Goal: Communication & Community: Share content

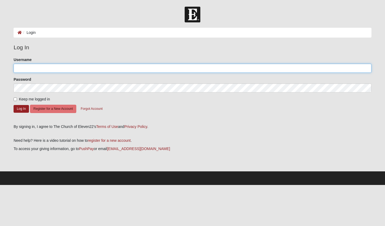
click at [30, 70] on input "Username" at bounding box center [193, 68] width 358 height 9
type input "[EMAIL_ADDRESS][DOMAIN_NAME]"
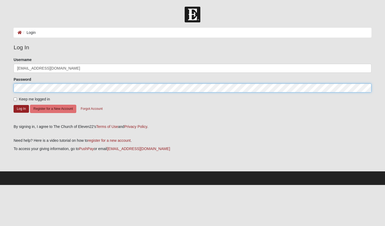
click at [14, 105] on button "Log In" at bounding box center [21, 109] width 15 height 8
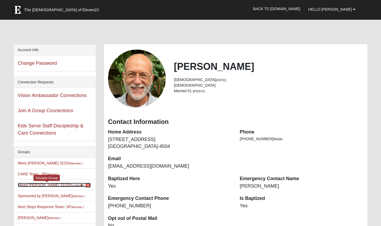
click at [44, 185] on link "Mixed Lammie 32233 (Leader ) 1" at bounding box center [54, 184] width 73 height 4
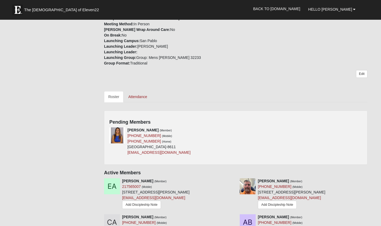
scroll to position [163, 0]
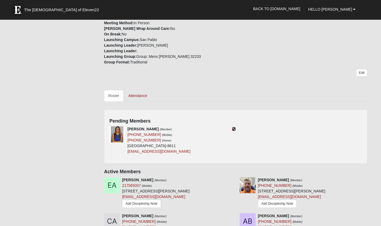
click at [233, 128] on icon at bounding box center [234, 129] width 4 height 4
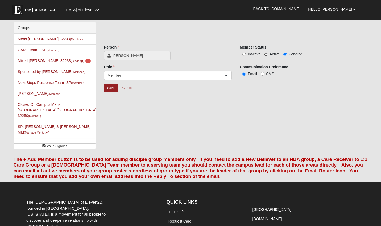
click at [268, 54] on input "Active" at bounding box center [265, 53] width 3 height 3
radio input "true"
click at [109, 88] on input "Save" at bounding box center [111, 88] width 14 height 8
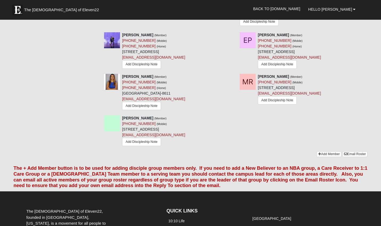
scroll to position [705, 0]
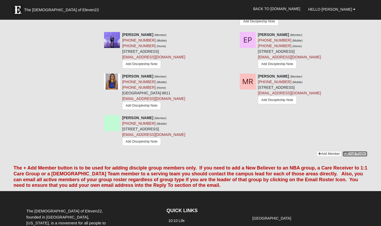
click at [356, 151] on link "Email Roster" at bounding box center [354, 154] width 25 height 6
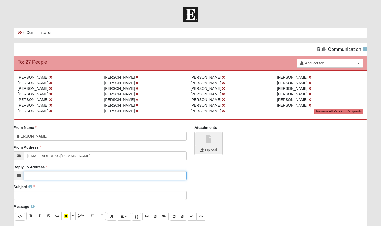
click at [41, 175] on input "Reply To Address" at bounding box center [105, 175] width 163 height 9
type input "[EMAIL_ADDRESS][DOMAIN_NAME]"
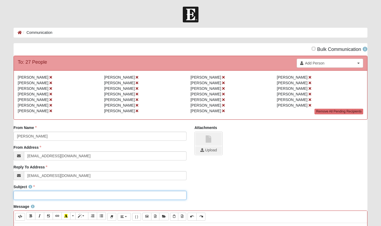
click at [26, 197] on input "Subject" at bounding box center [100, 194] width 173 height 9
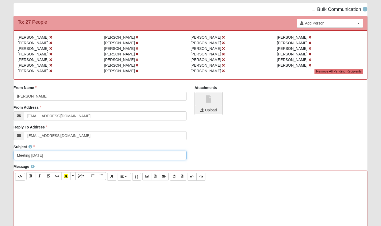
scroll to position [41, 0]
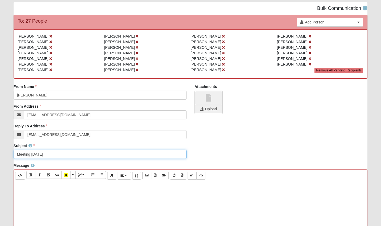
type input "Meeting [DATE]"
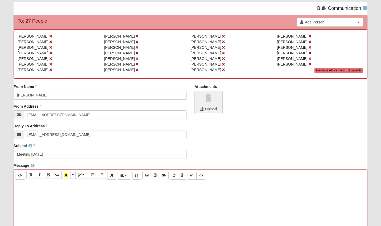
click at [35, 187] on p at bounding box center [190, 187] width 348 height 6
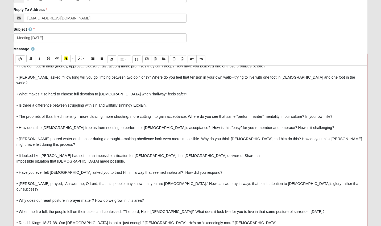
scroll to position [221, 0]
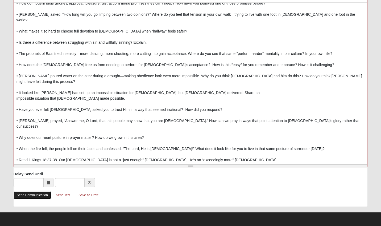
click at [40, 195] on link "Send Communication" at bounding box center [33, 195] width 38 height 8
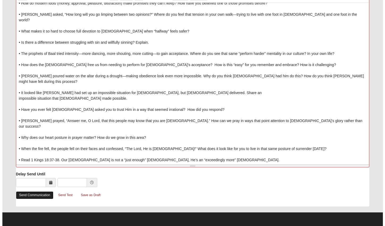
scroll to position [0, 0]
